Goal: Check status: Check status

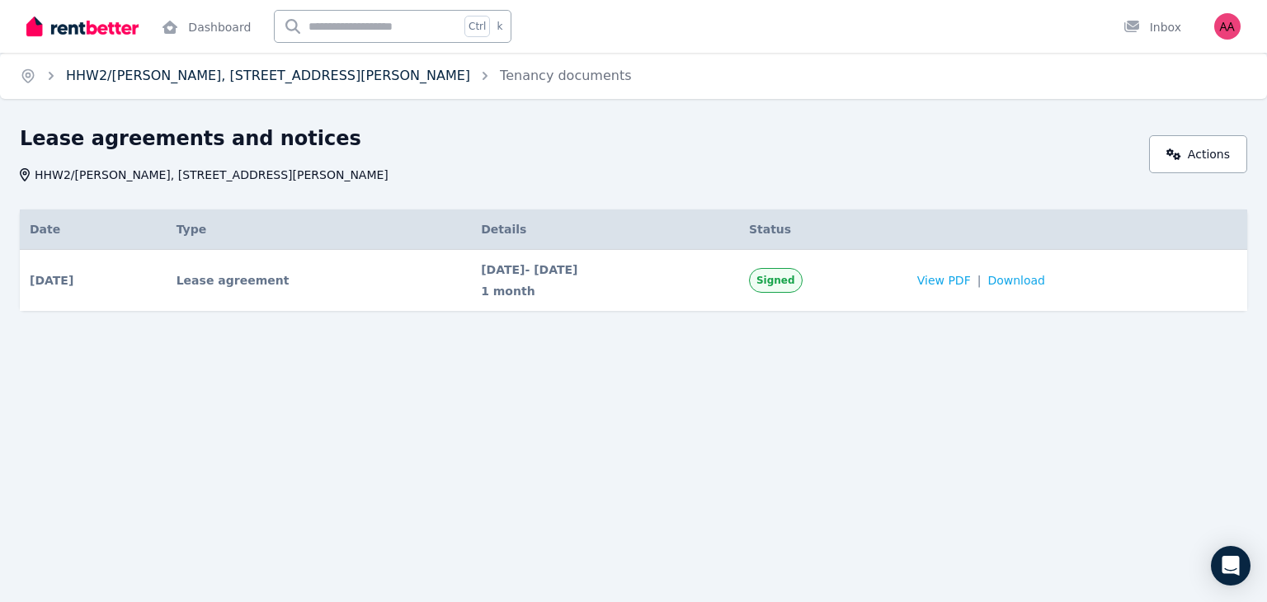
click at [208, 77] on link "HHW2/[PERSON_NAME], [STREET_ADDRESS][PERSON_NAME]" at bounding box center [268, 76] width 404 height 16
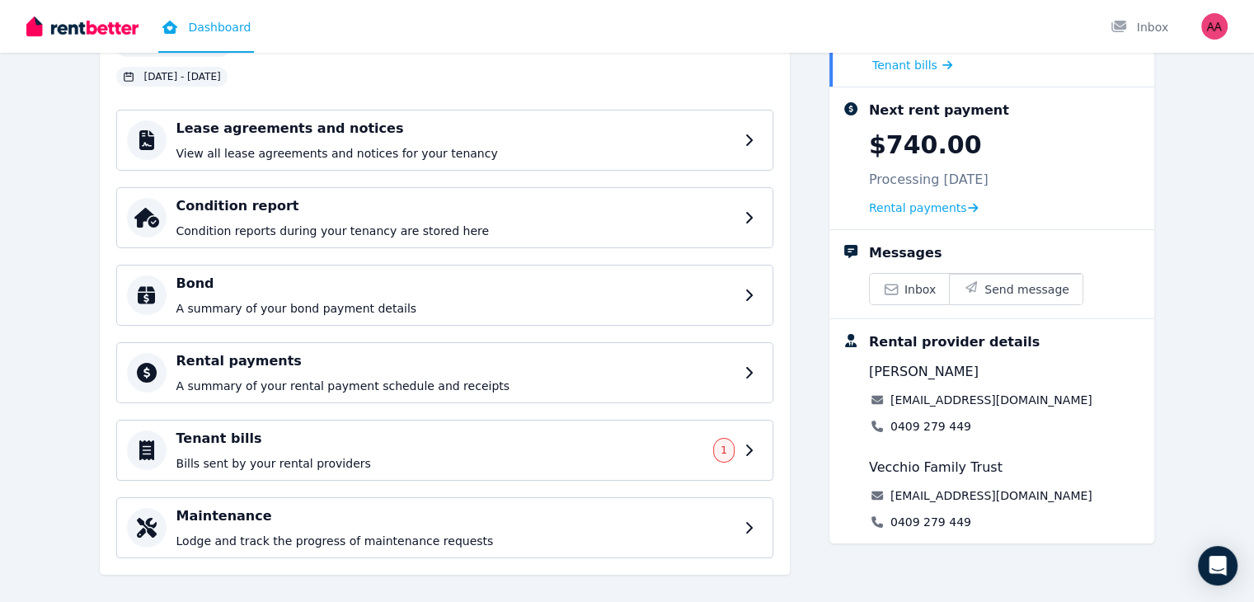
scroll to position [172, 0]
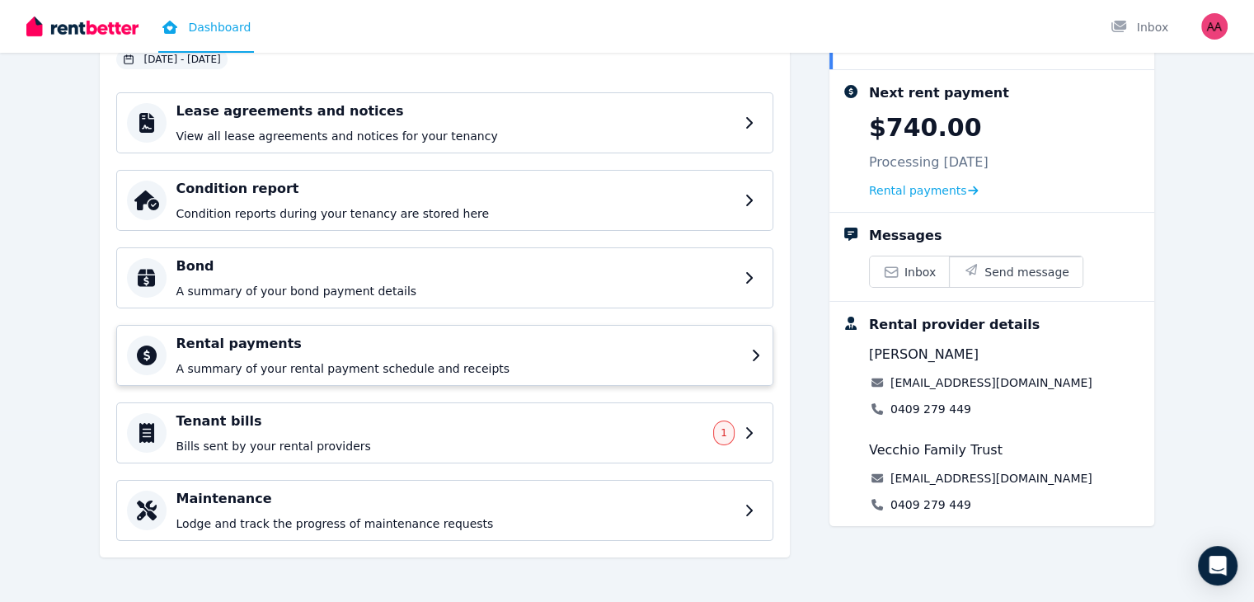
click at [366, 361] on p "A summary of your rental payment schedule and receipts" at bounding box center [458, 368] width 565 height 16
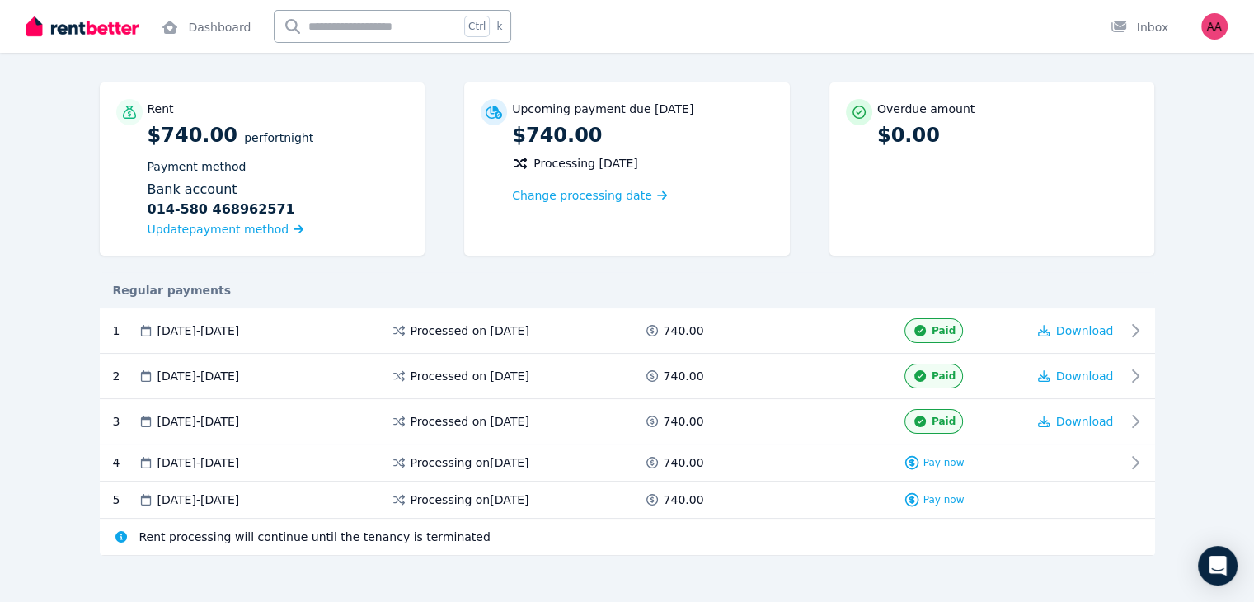
scroll to position [120, 0]
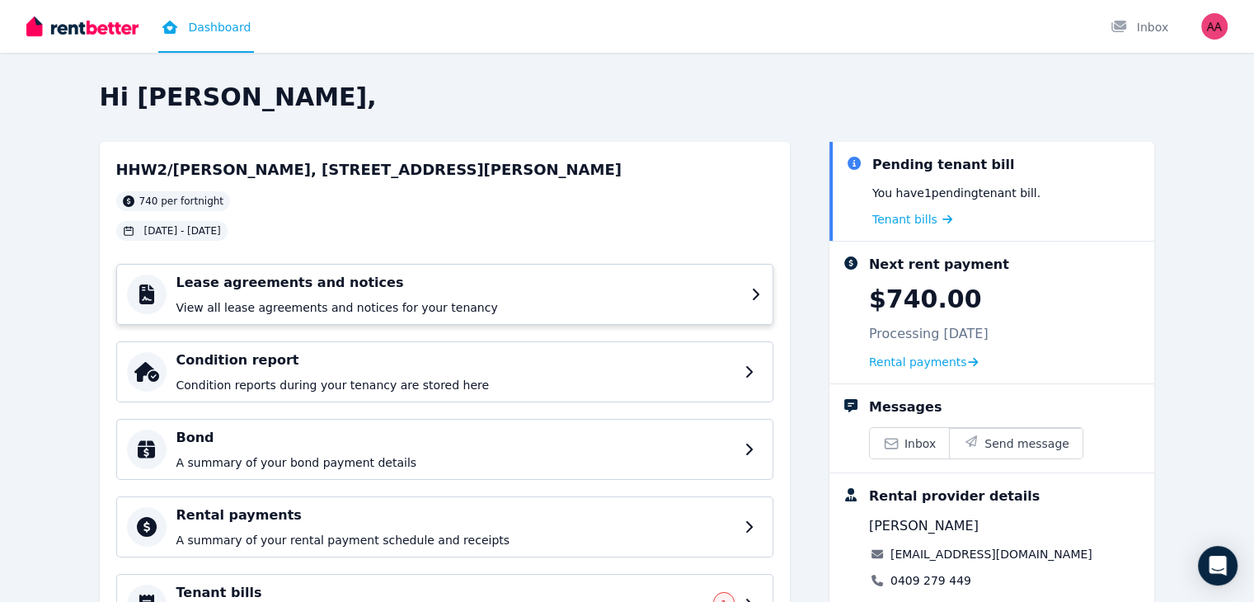
click at [267, 283] on h4 "Lease agreements and notices" at bounding box center [458, 283] width 565 height 20
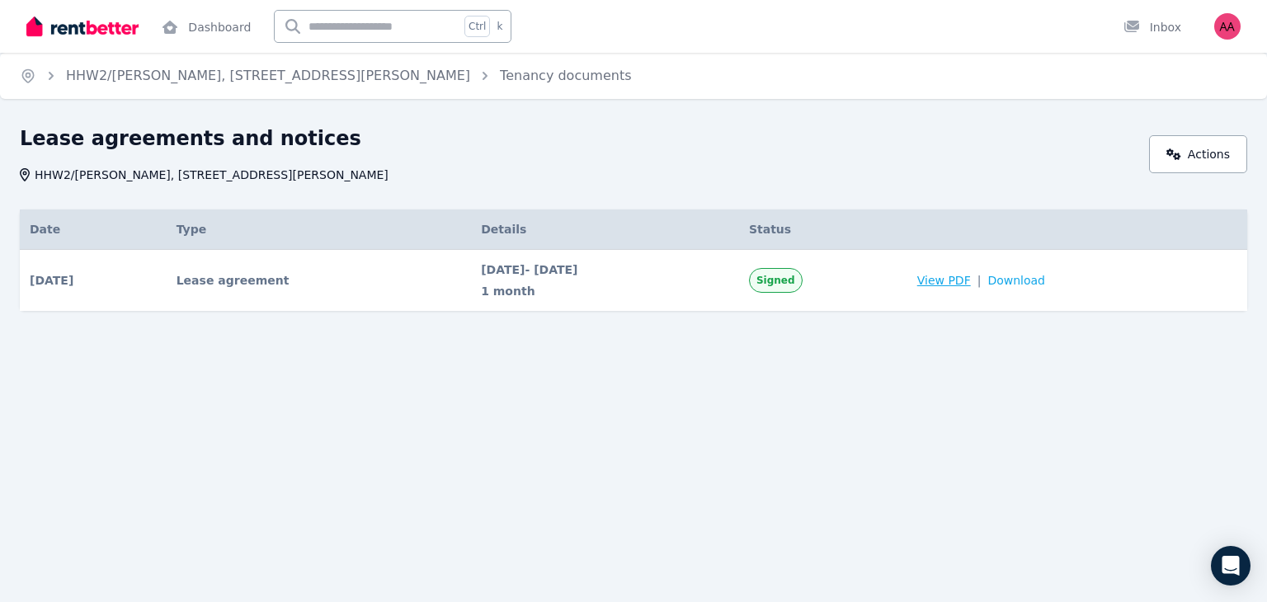
click at [971, 285] on span "View PDF" at bounding box center [944, 280] width 54 height 16
